Goal: Information Seeking & Learning: Understand process/instructions

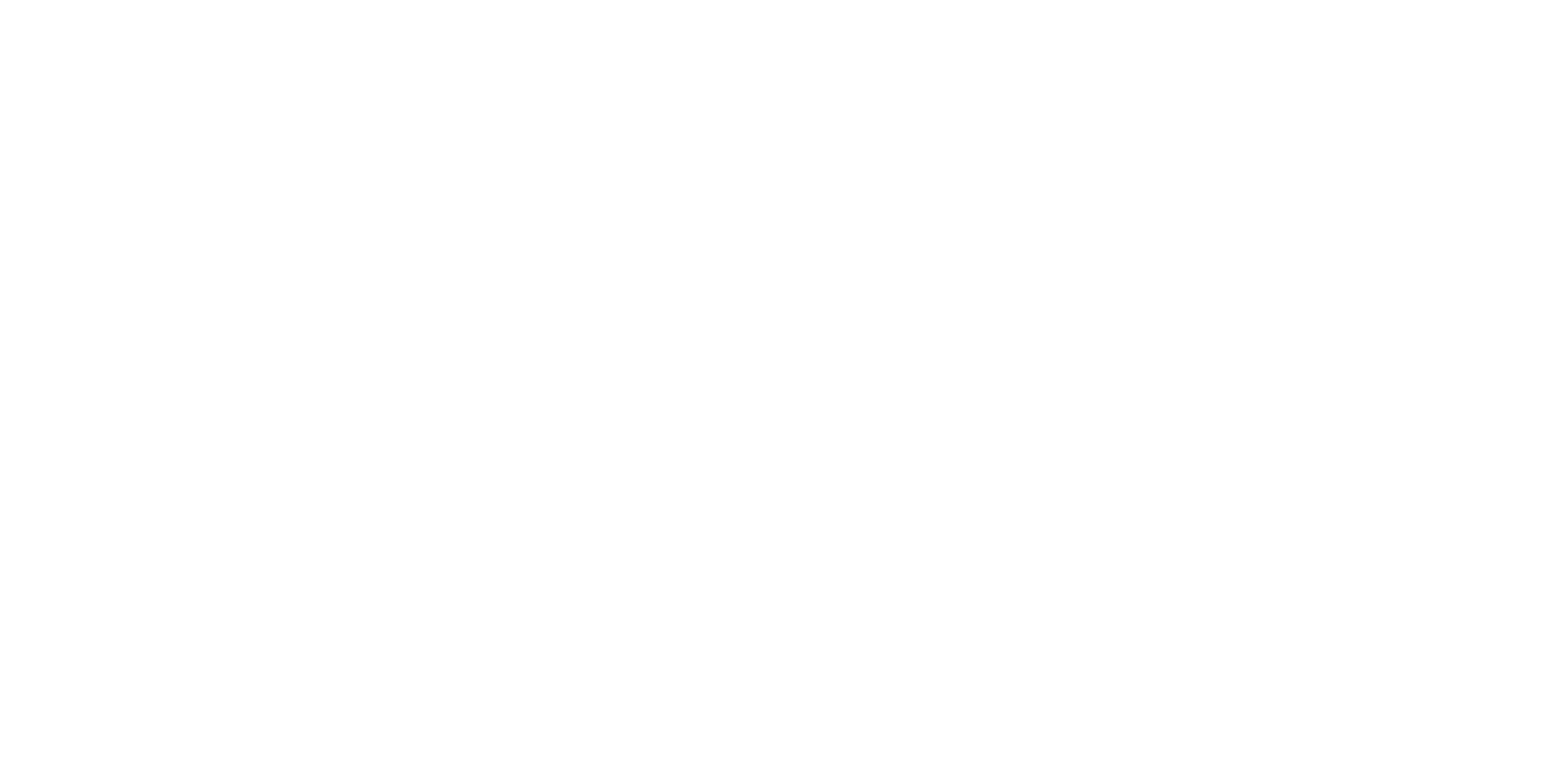
select select "******"
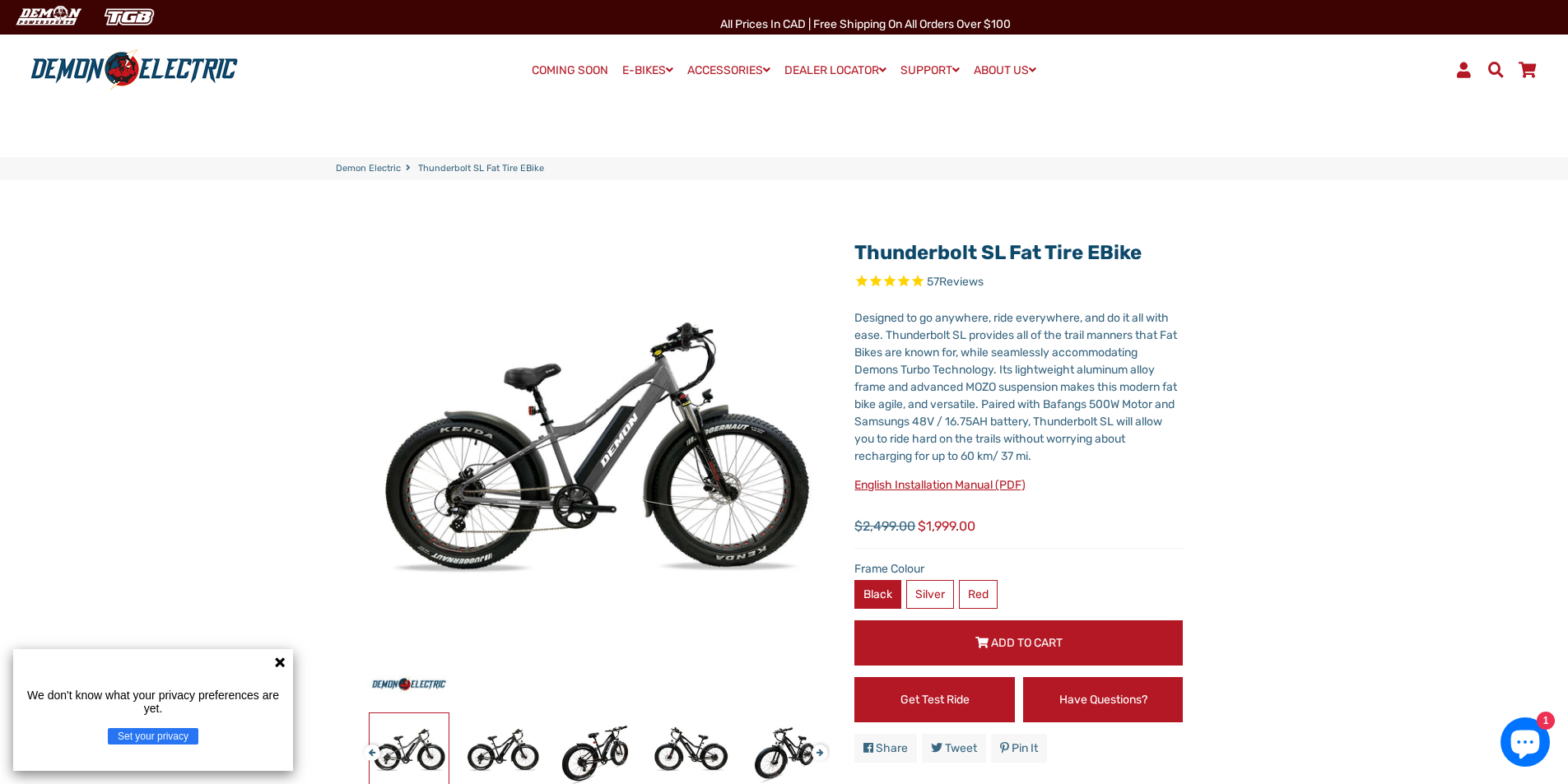
click at [874, 595] on label "Black" at bounding box center [878, 595] width 47 height 29
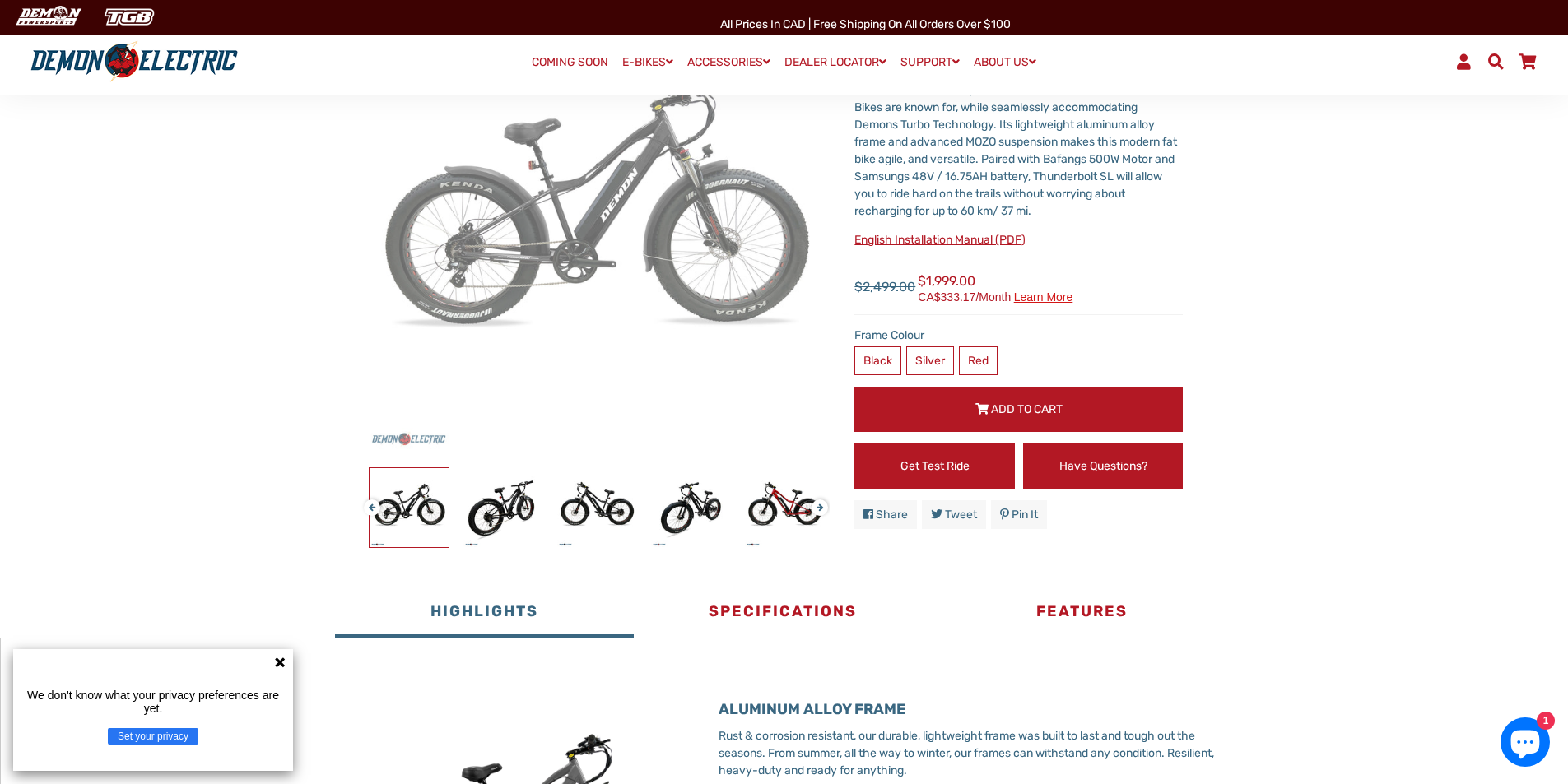
scroll to position [247, 0]
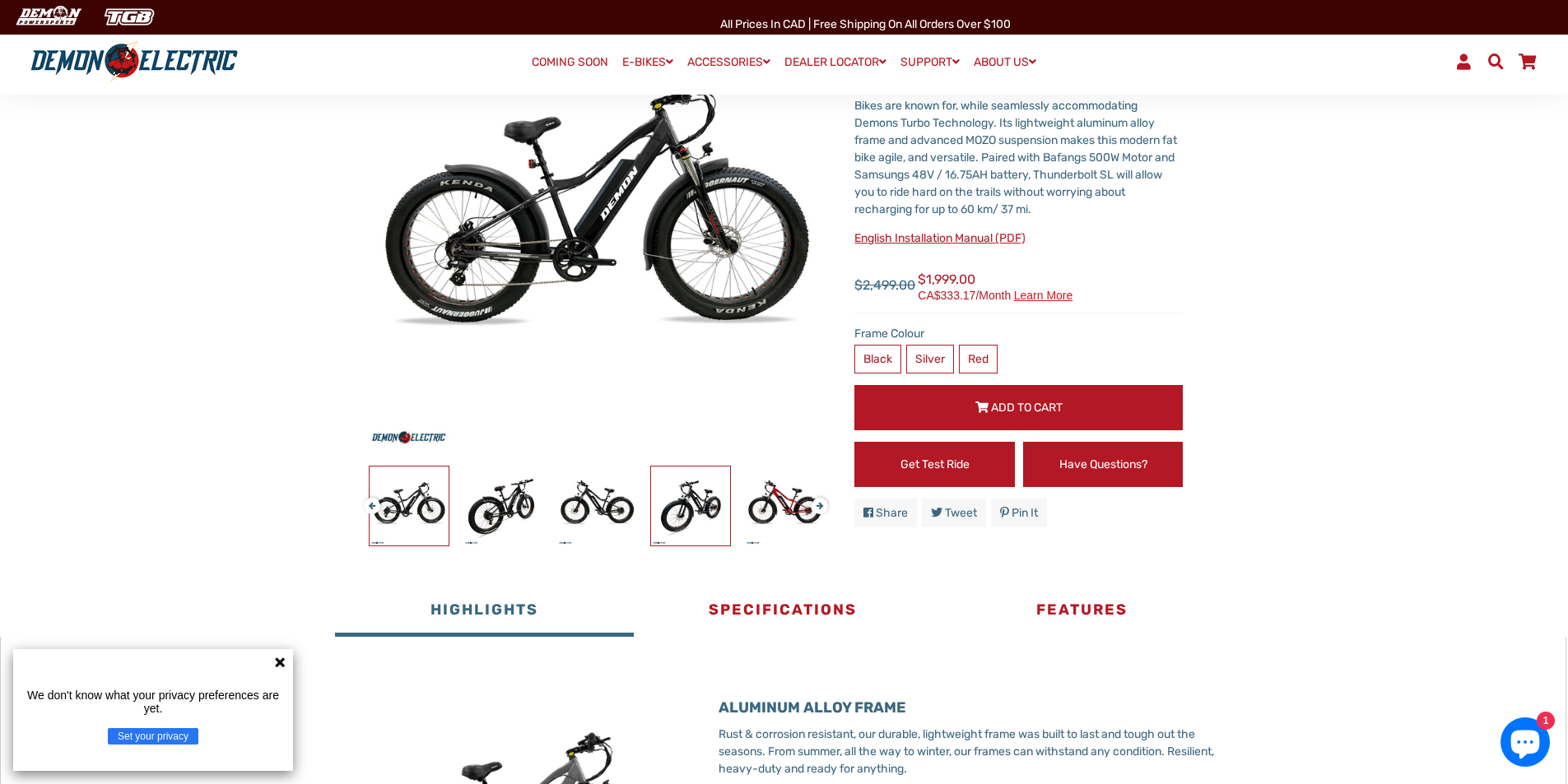
click at [679, 490] on img at bounding box center [690, 505] width 79 height 79
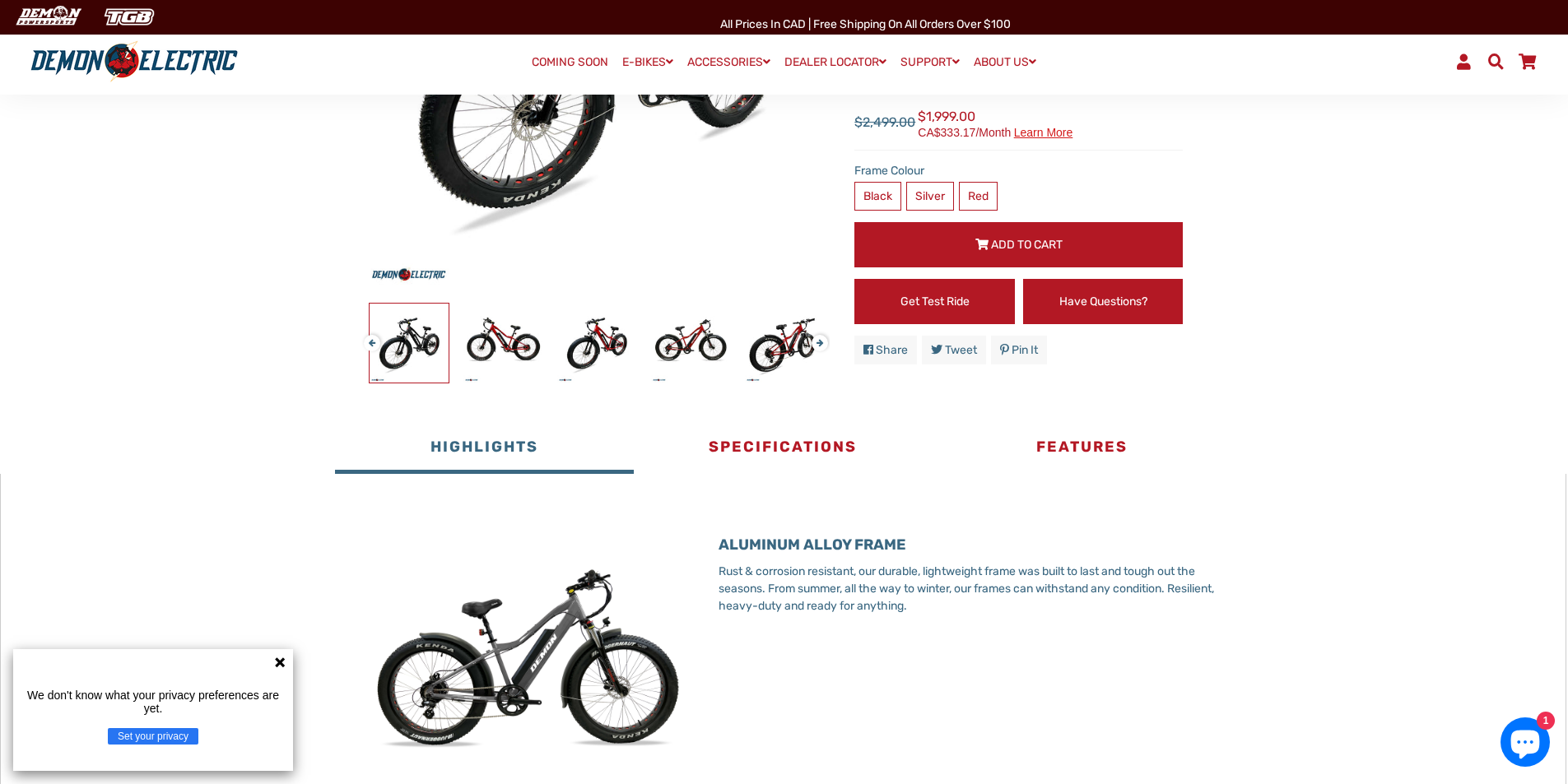
scroll to position [412, 0]
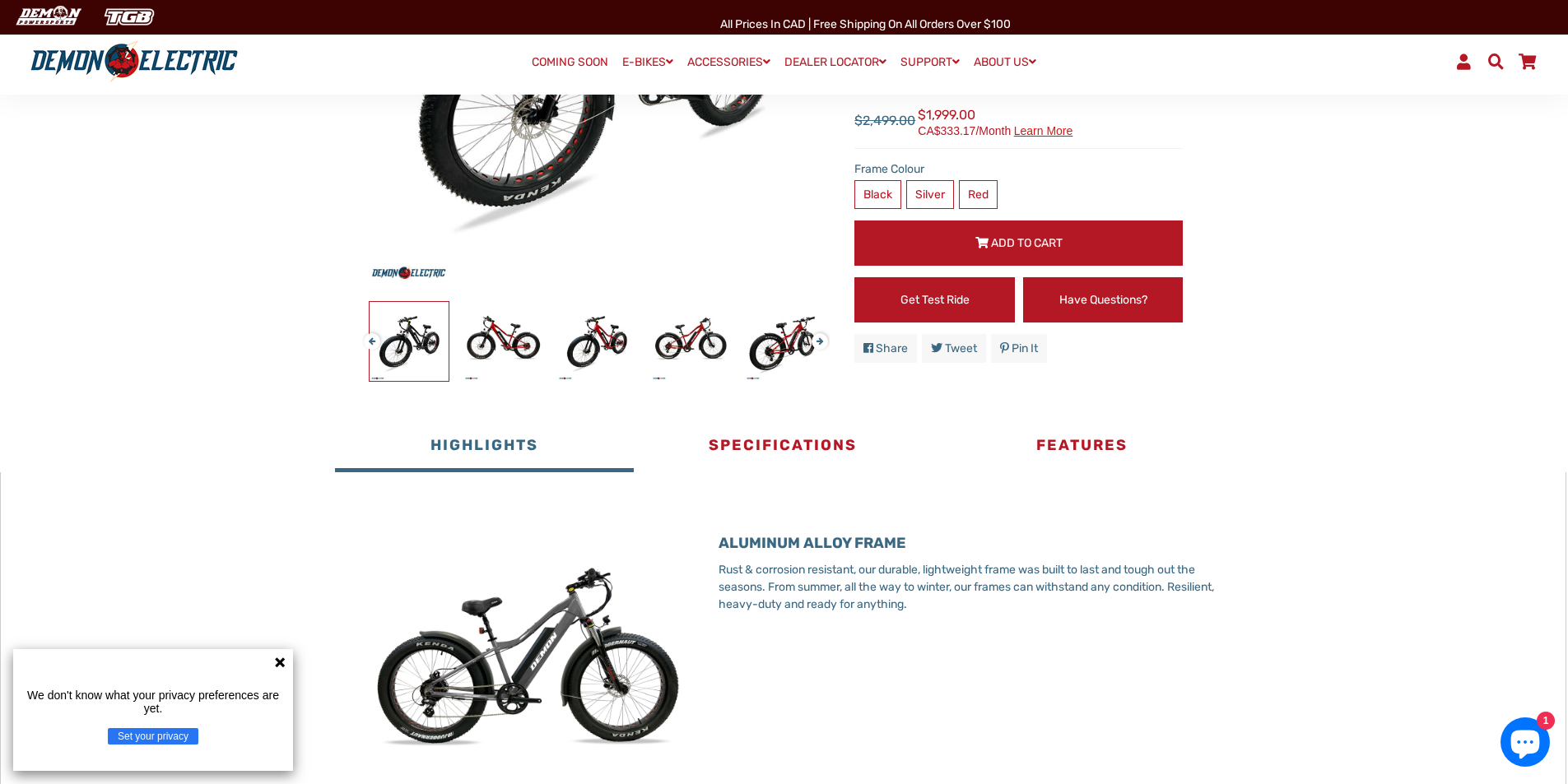
click at [281, 659] on icon at bounding box center [279, 661] width 13 height 13
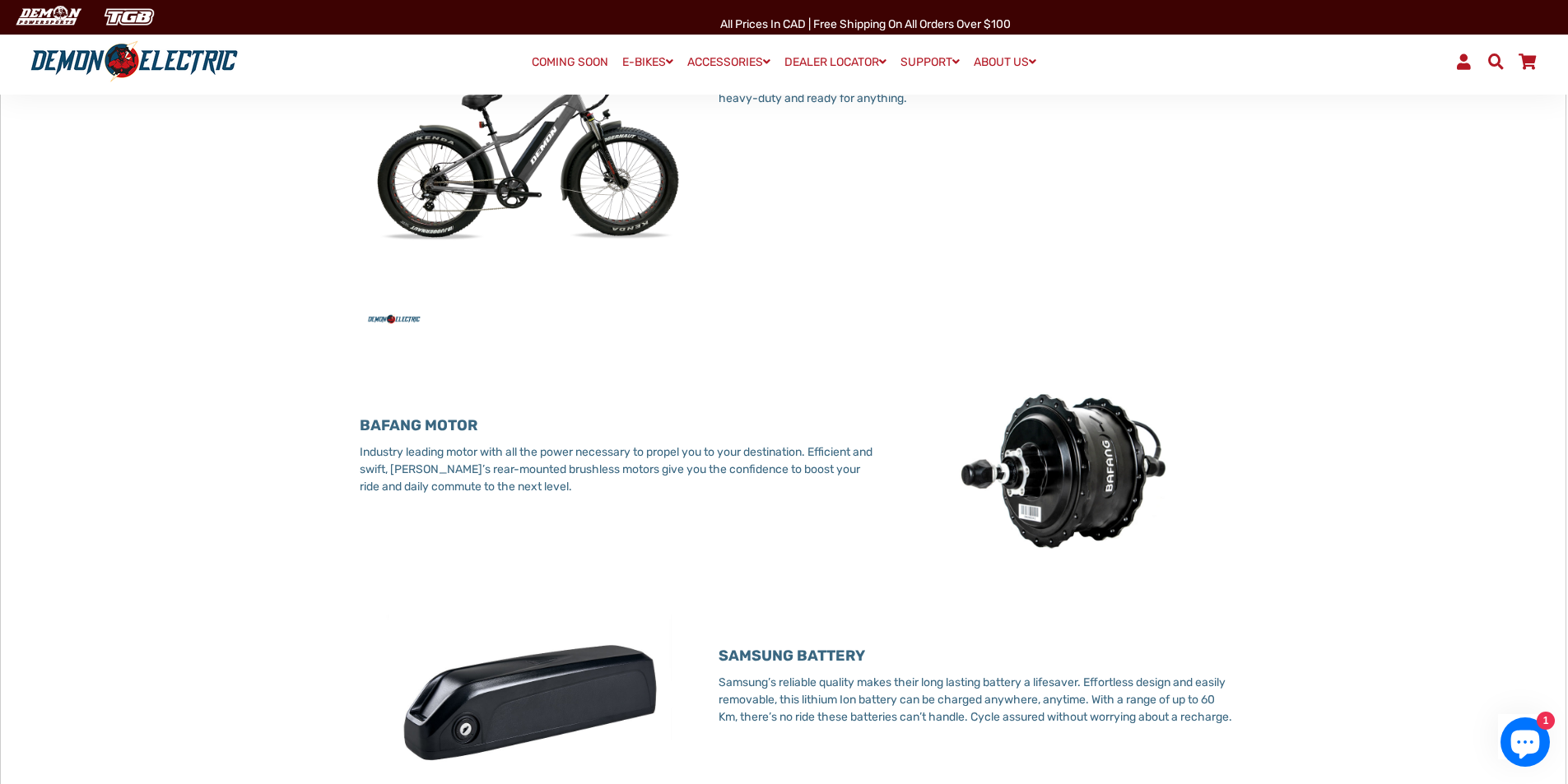
scroll to position [740, 0]
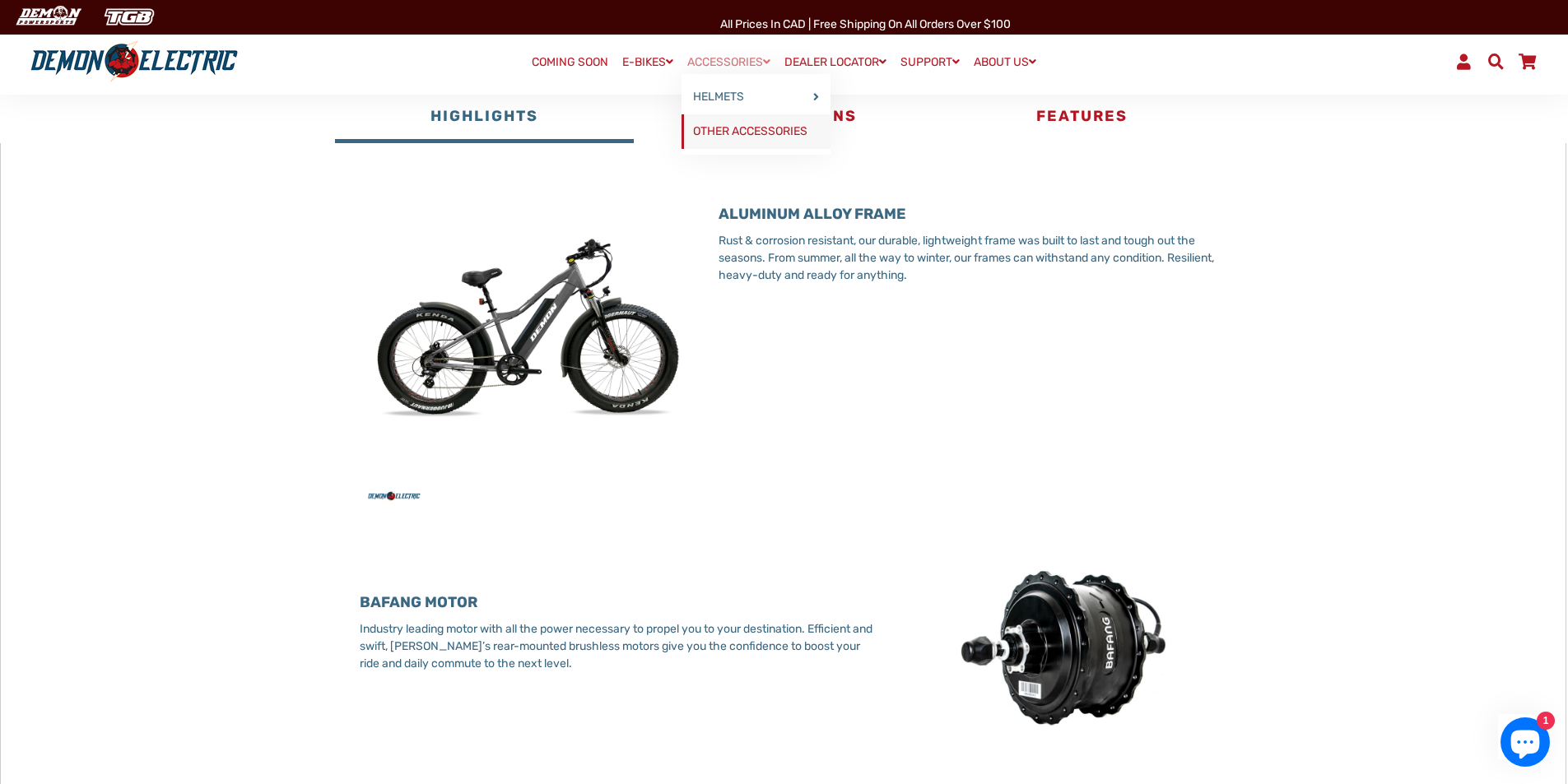
click at [736, 123] on link "OTHER ACCESSORIES" at bounding box center [756, 131] width 149 height 34
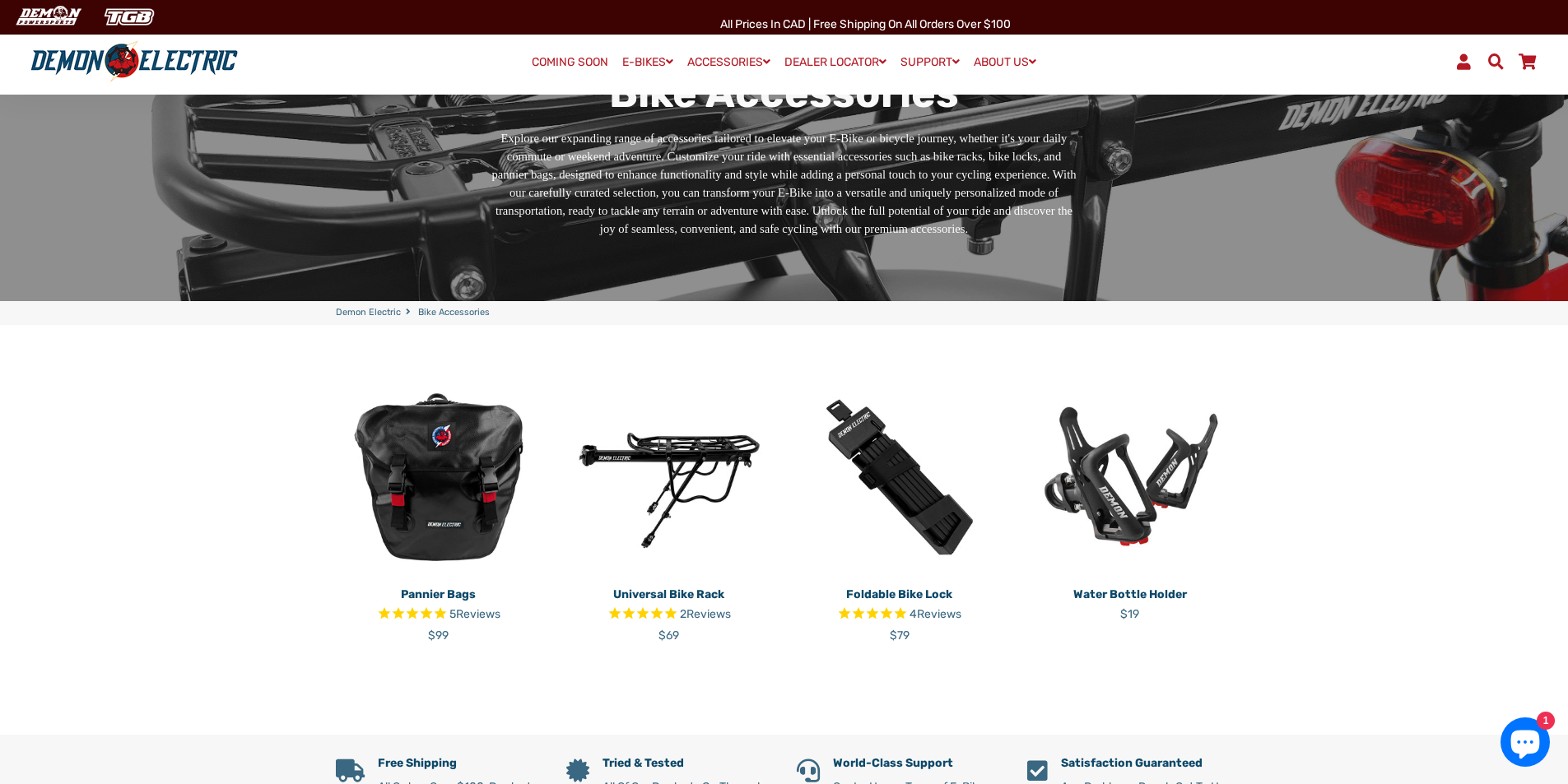
scroll to position [165, 0]
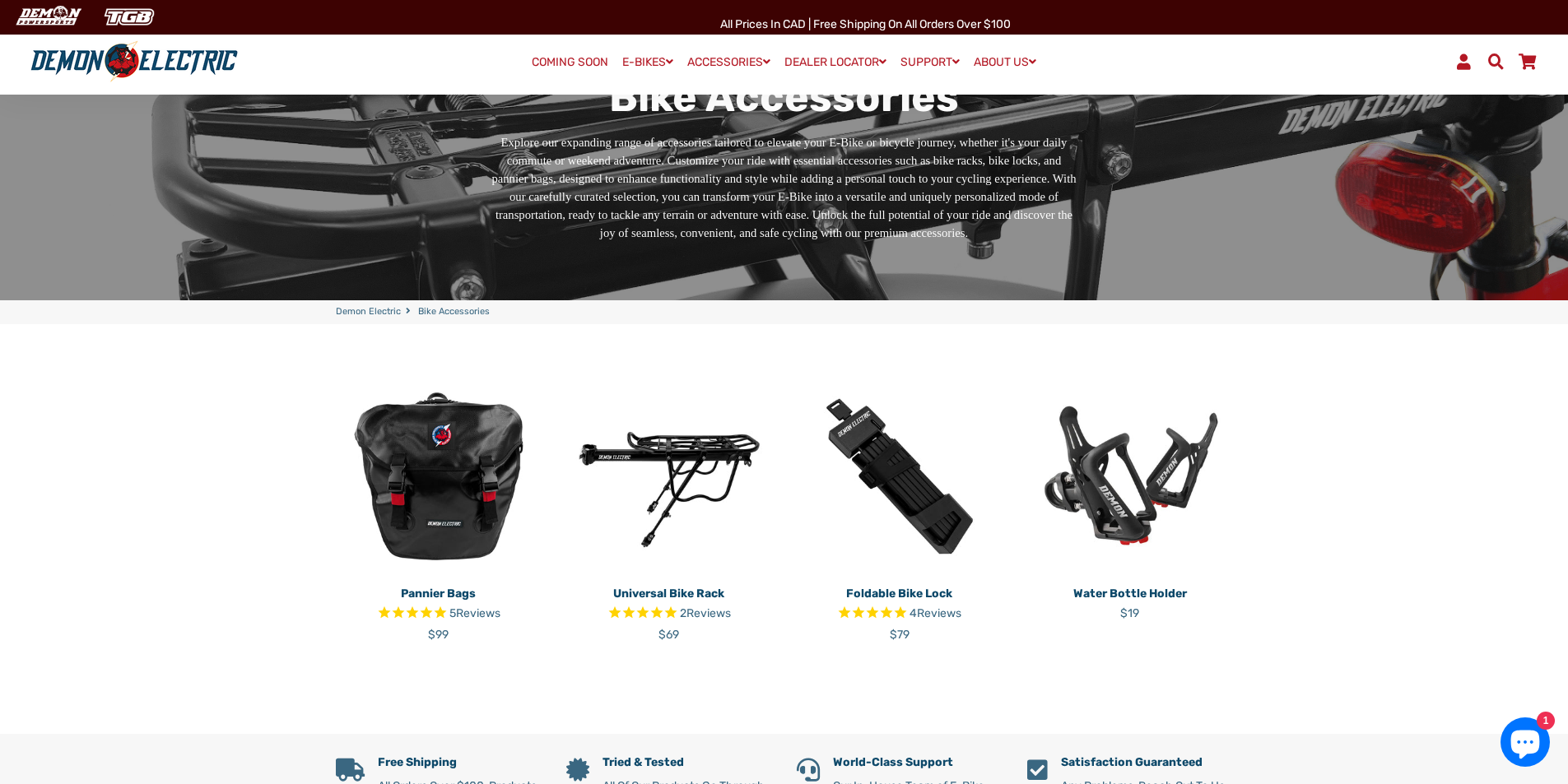
click at [676, 466] on img at bounding box center [668, 476] width 206 height 206
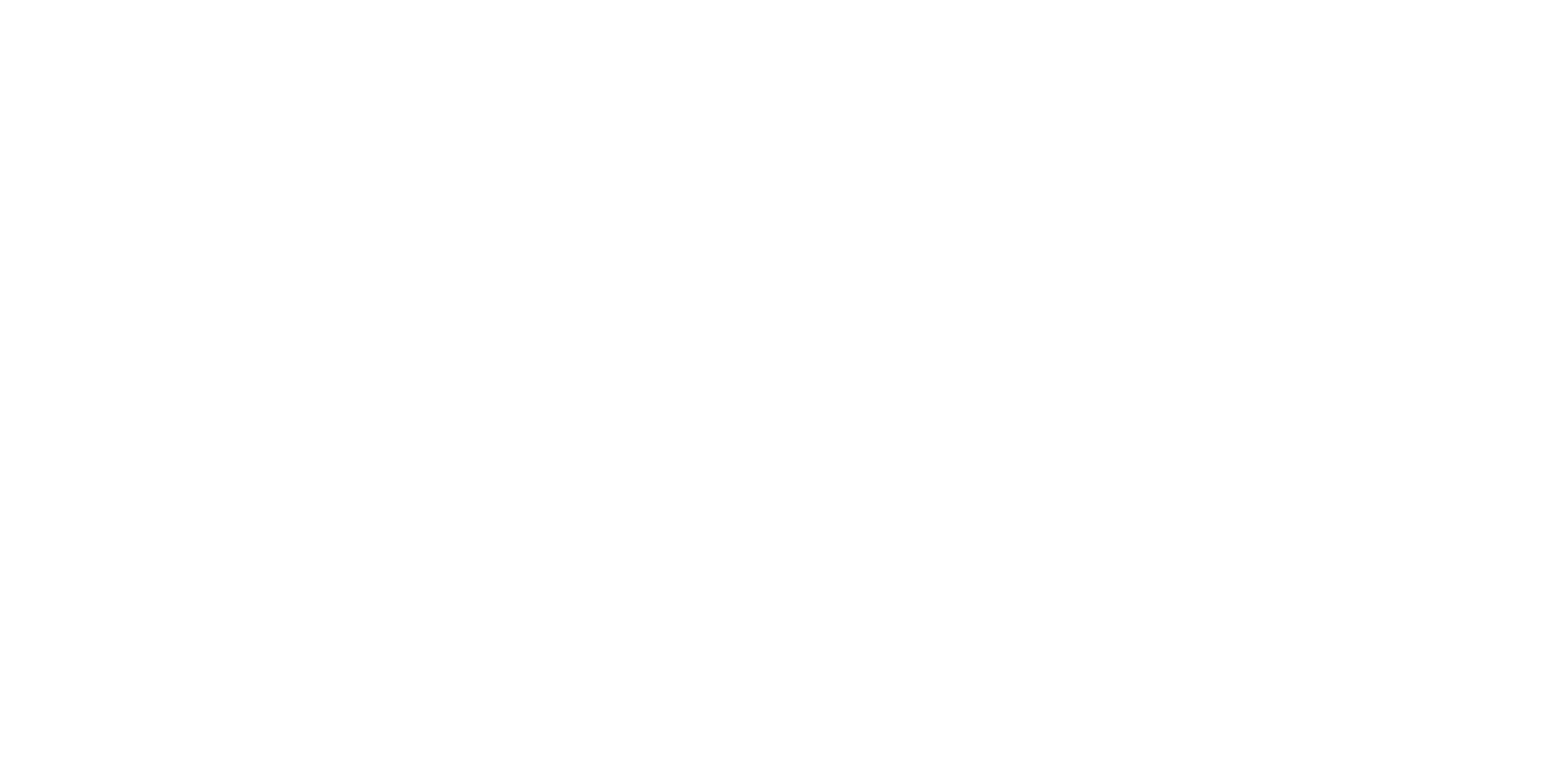
select select "******"
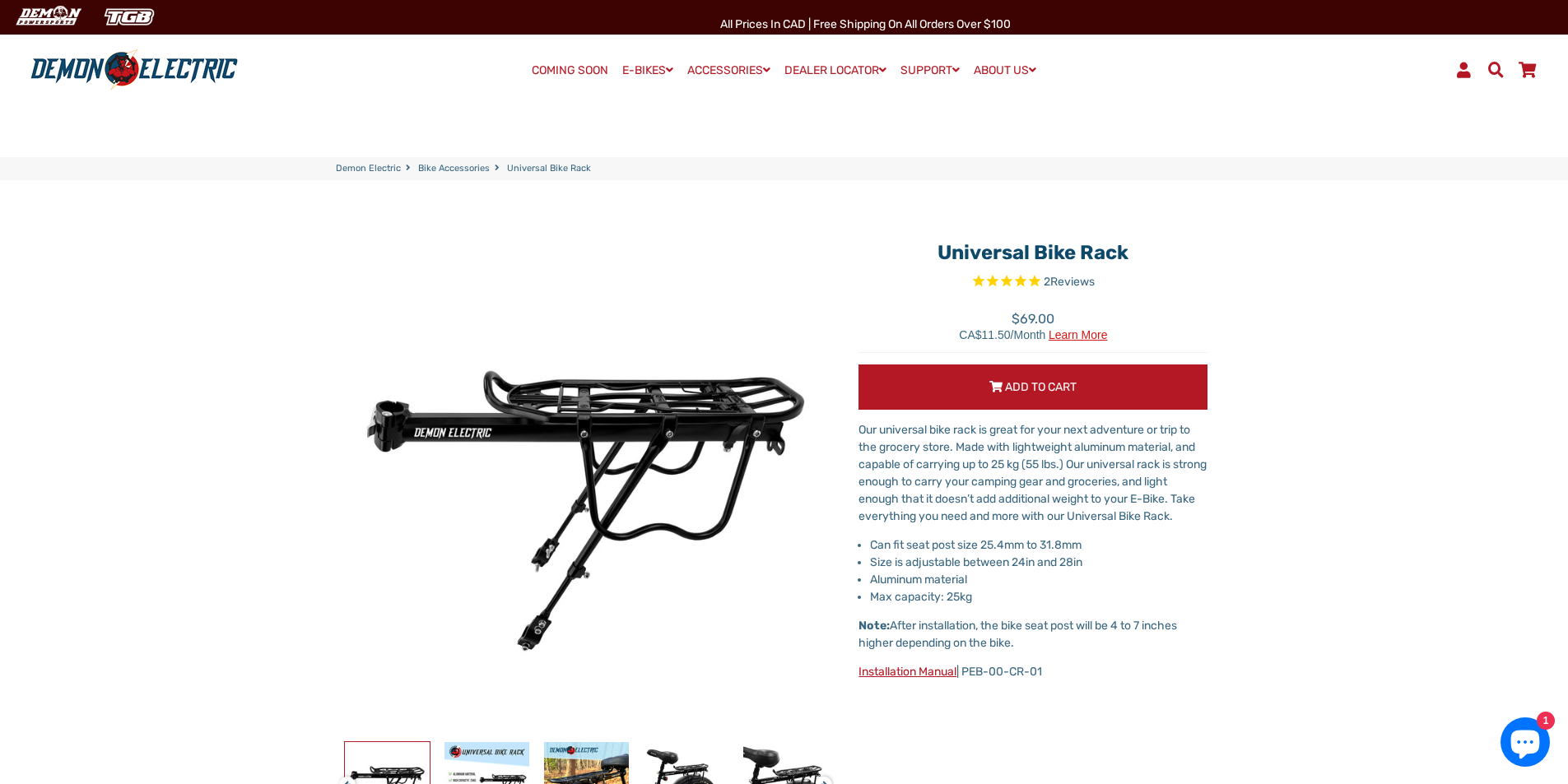
click at [929, 666] on link "Installation Manual" at bounding box center [907, 672] width 98 height 14
click at [452, 165] on link "Bike Accessories" at bounding box center [454, 169] width 71 height 14
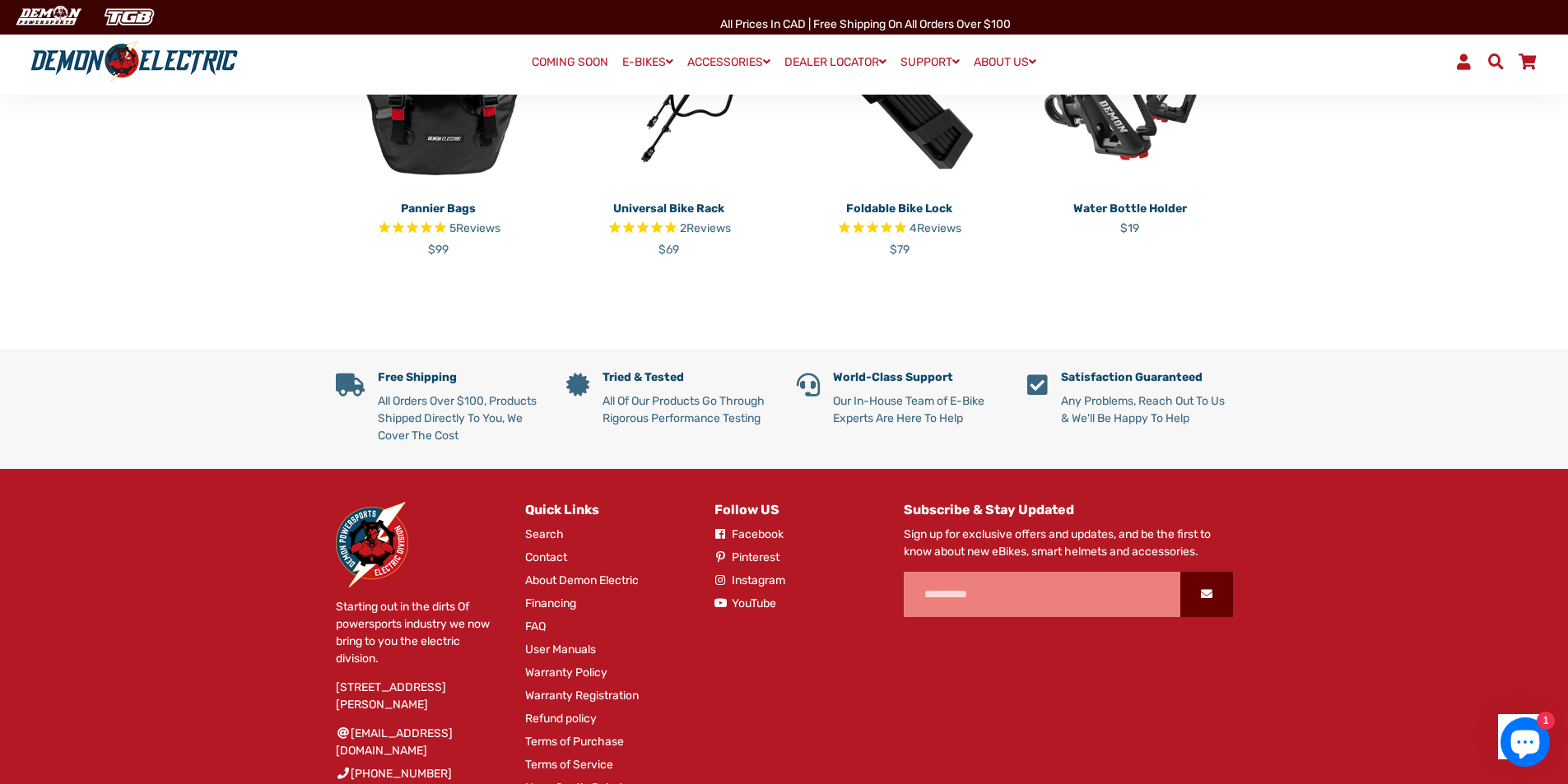
scroll to position [658, 0]
